Goal: Task Accomplishment & Management: Use online tool/utility

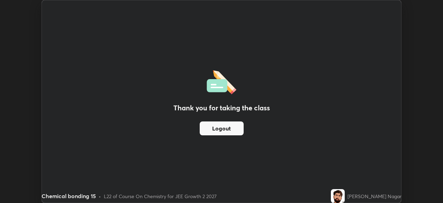
scroll to position [203, 443]
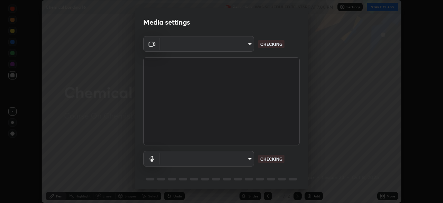
scroll to position [25, 0]
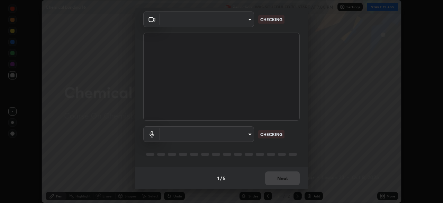
type input "e15fe1ebf70cde3bfcbeee335f8652014c7a9185cc29a01d69aea44f35fb34b8"
type input "communications"
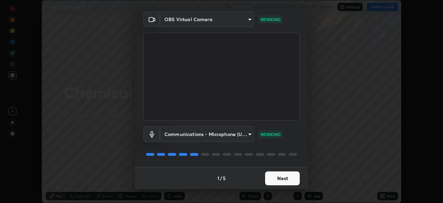
click at [288, 172] on button "Next" at bounding box center [282, 178] width 35 height 14
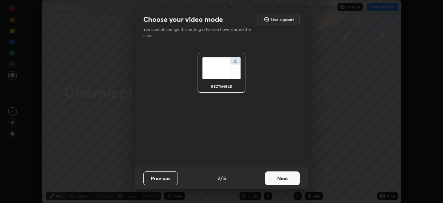
click at [286, 181] on button "Next" at bounding box center [282, 178] width 35 height 14
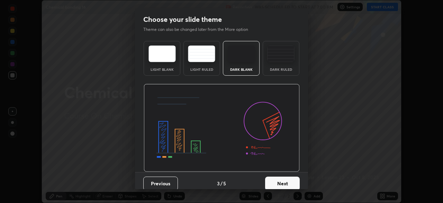
click at [286, 181] on button "Next" at bounding box center [282, 183] width 35 height 14
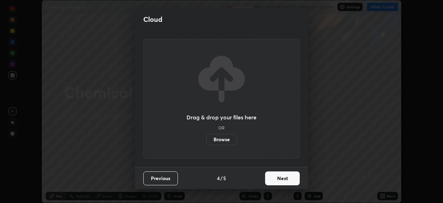
click at [286, 181] on button "Next" at bounding box center [282, 178] width 35 height 14
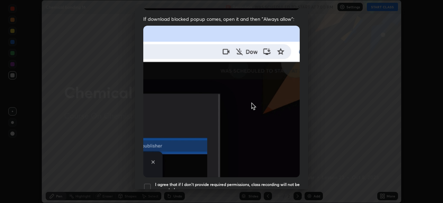
scroll to position [166, 0]
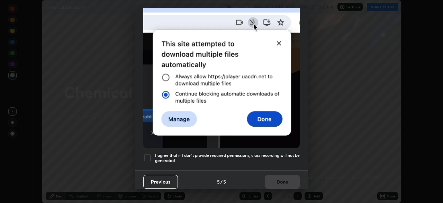
click at [285, 159] on h5 "I agree that if I don't provide required permissions, class recording will not …" at bounding box center [227, 157] width 145 height 11
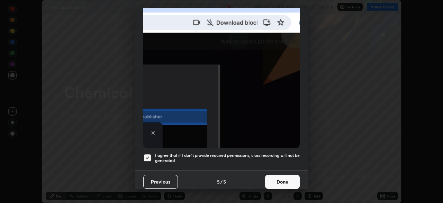
click at [284, 184] on button "Done" at bounding box center [282, 181] width 35 height 14
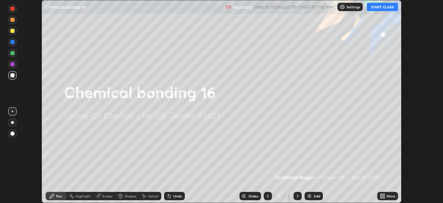
click at [383, 7] on button "START CLASS" at bounding box center [382, 7] width 31 height 8
click at [314, 199] on div "Add" at bounding box center [314, 195] width 18 height 8
